Goal: Navigation & Orientation: Find specific page/section

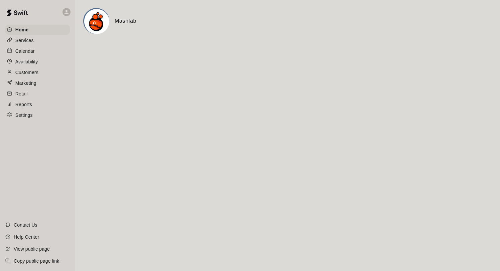
click at [27, 52] on p "Calendar" at bounding box center [24, 51] width 19 height 7
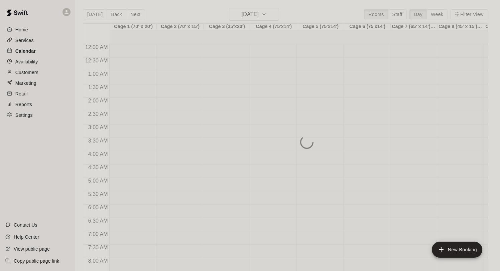
scroll to position [387, 0]
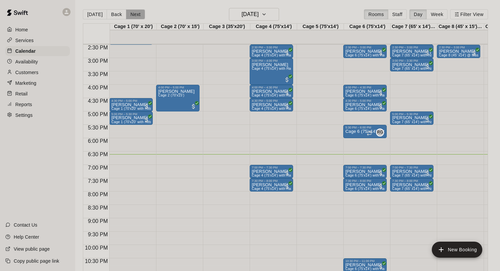
click at [132, 16] on button "Next" at bounding box center [135, 14] width 19 height 10
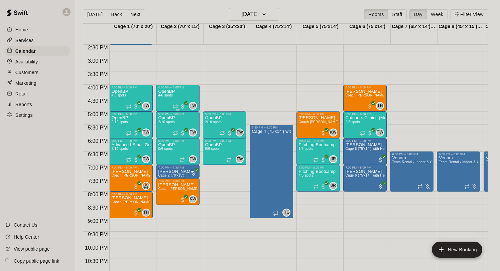
click at [176, 94] on div "OpenBP 4/6 spots TW 0" at bounding box center [177, 224] width 39 height 271
click at [166, 96] on icon "edit" at bounding box center [165, 96] width 8 height 8
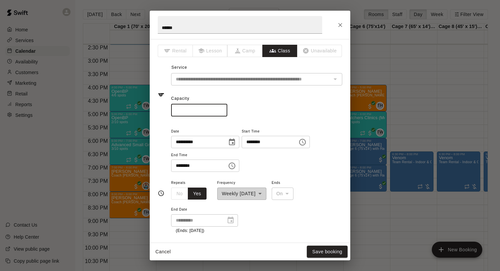
click at [222, 109] on input "*" at bounding box center [199, 110] width 56 height 12
type input "*"
click at [222, 109] on input "*" at bounding box center [199, 110] width 56 height 12
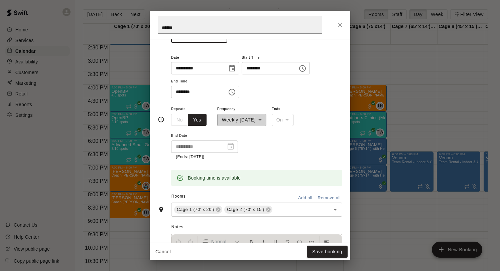
scroll to position [94, 0]
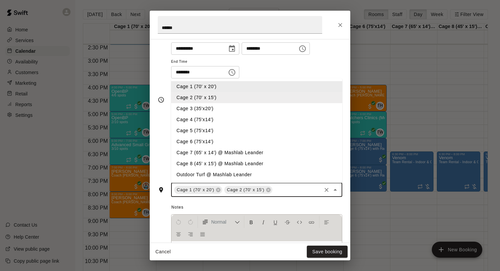
click at [288, 192] on input "text" at bounding box center [296, 190] width 47 height 8
click at [190, 107] on li "Cage 3 (35'x20')" at bounding box center [256, 108] width 171 height 11
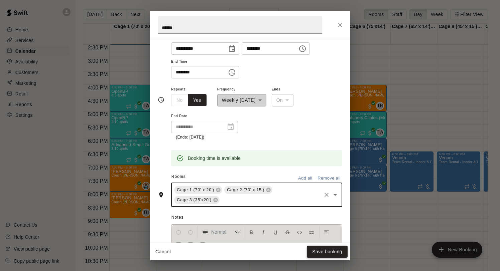
click at [324, 228] on button "Save booking" at bounding box center [327, 252] width 41 height 12
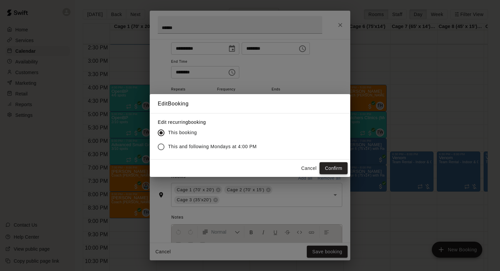
click at [338, 168] on button "Confirm" at bounding box center [333, 168] width 28 height 12
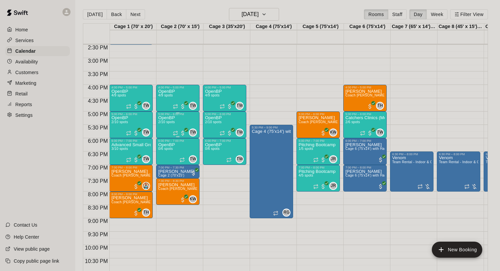
click at [171, 120] on div "OpenBP 2/10 spots" at bounding box center [166, 251] width 17 height 271
click at [166, 124] on icon "edit" at bounding box center [165, 123] width 8 height 8
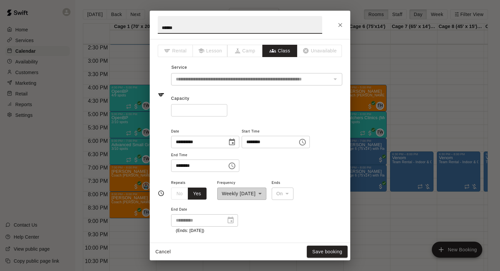
type input "*"
click at [222, 113] on input "*" at bounding box center [199, 110] width 56 height 12
click at [324, 228] on button "Save booking" at bounding box center [327, 252] width 41 height 12
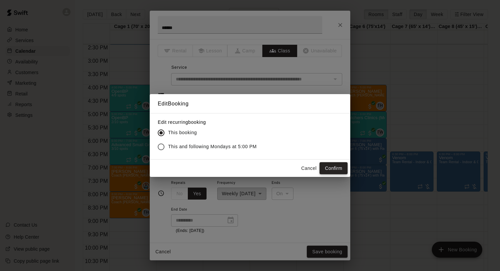
click at [335, 166] on button "Confirm" at bounding box center [333, 168] width 28 height 12
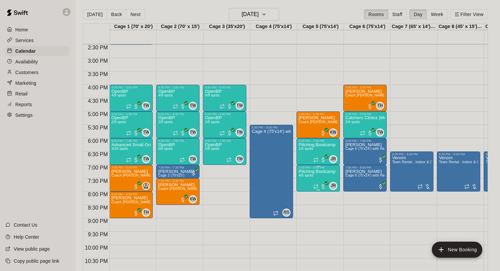
click at [304, 174] on span "4/5 spots" at bounding box center [305, 176] width 15 height 4
click at [304, 199] on img "edit" at bounding box center [306, 197] width 8 height 8
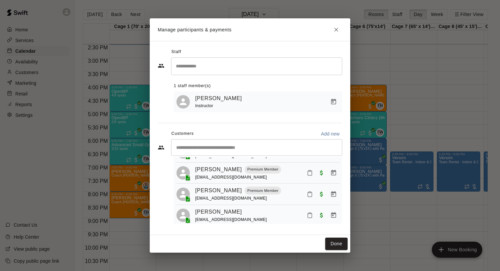
scroll to position [38, 0]
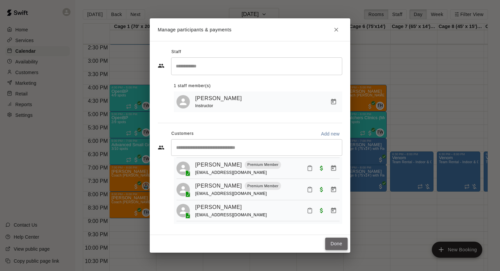
click at [337, 228] on button "Done" at bounding box center [336, 244] width 22 height 12
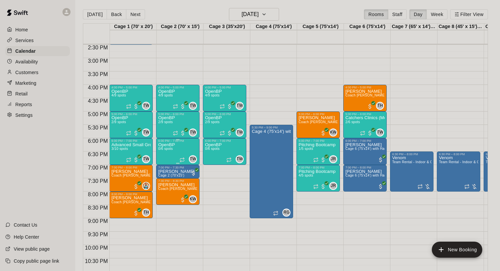
click at [164, 180] on icon "delete" at bounding box center [165, 182] width 5 height 6
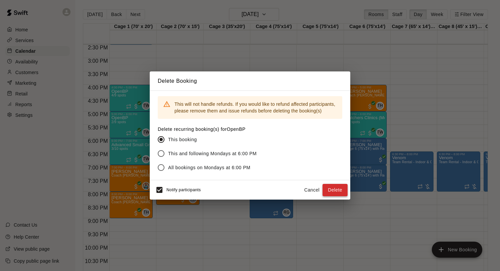
click at [338, 188] on button "Delete" at bounding box center [334, 190] width 25 height 12
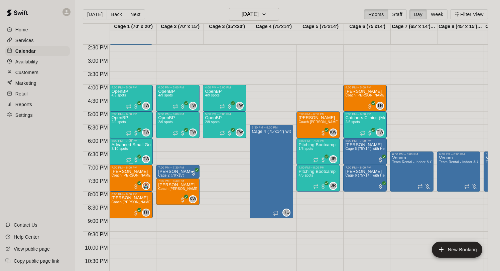
click at [120, 150] on icon "edit" at bounding box center [118, 150] width 8 height 8
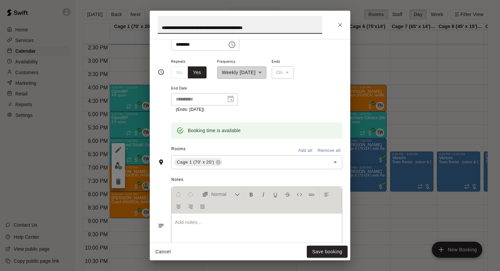
scroll to position [143, 0]
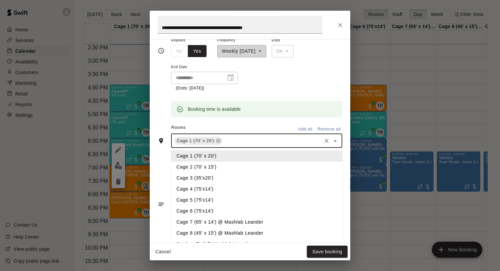
click at [240, 141] on input "text" at bounding box center [271, 141] width 97 height 8
click at [208, 170] on li "Cage 2 (70' x 15')" at bounding box center [256, 167] width 171 height 11
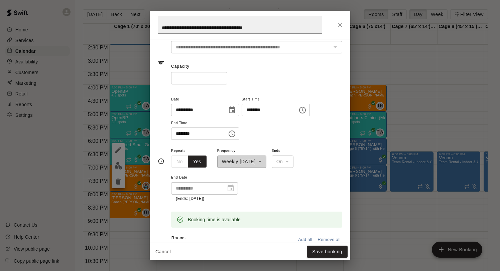
scroll to position [31, 0]
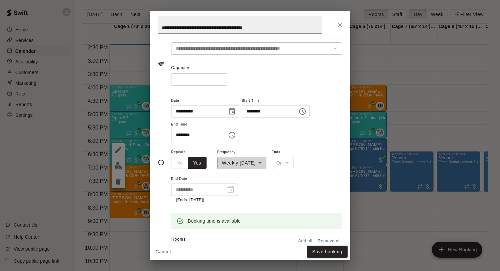
click at [223, 82] on input "**" at bounding box center [199, 80] width 56 height 12
click at [222, 80] on input "*" at bounding box center [199, 80] width 56 height 12
type input "*"
click at [222, 80] on input "*" at bounding box center [199, 80] width 56 height 12
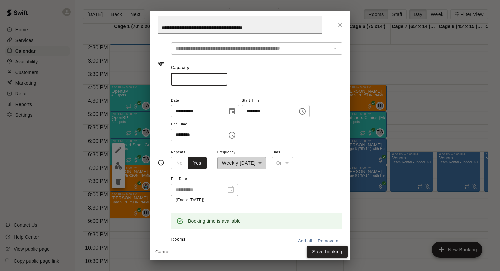
click at [332, 228] on button "Save booking" at bounding box center [327, 252] width 41 height 12
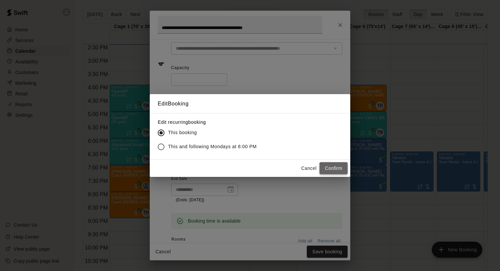
click at [327, 165] on button "Confirm" at bounding box center [333, 168] width 28 height 12
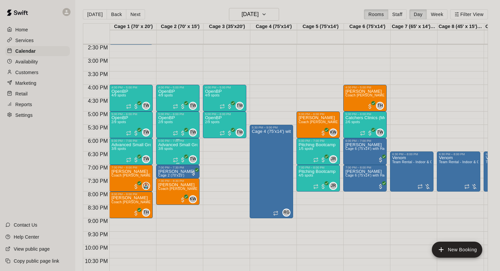
click at [163, 149] on icon "edit" at bounding box center [165, 150] width 8 height 8
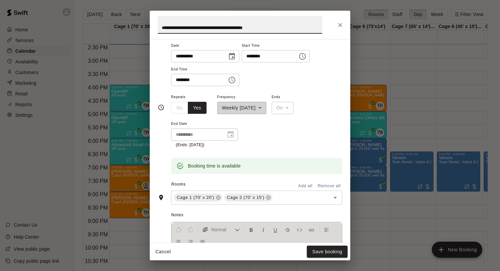
scroll to position [106, 0]
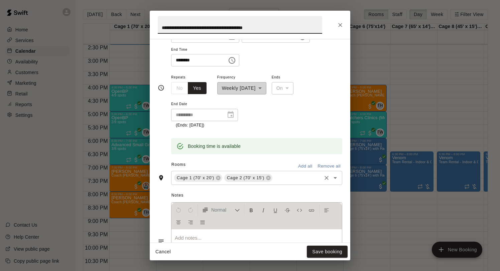
click at [279, 182] on div "Cage 1 (70' x 20') Cage 2 (70' x 15') ​" at bounding box center [256, 178] width 171 height 14
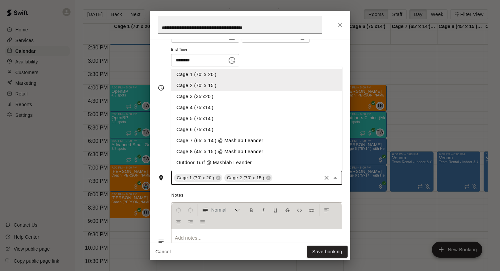
click at [203, 93] on li "Cage 3 (35'x20')" at bounding box center [256, 96] width 171 height 11
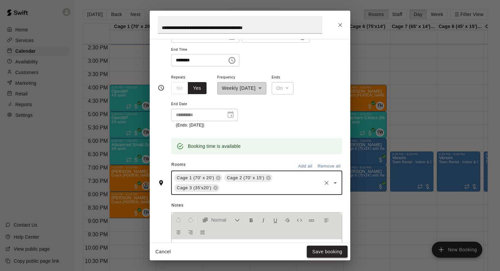
click at [323, 228] on button "Save booking" at bounding box center [327, 252] width 41 height 12
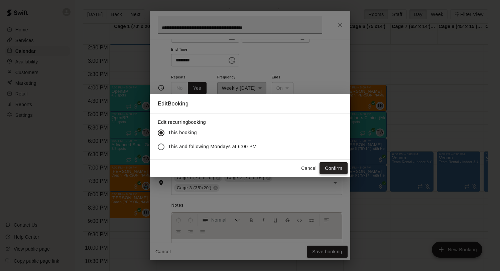
click at [332, 167] on button "Confirm" at bounding box center [333, 168] width 28 height 12
